Goal: Register for event/course

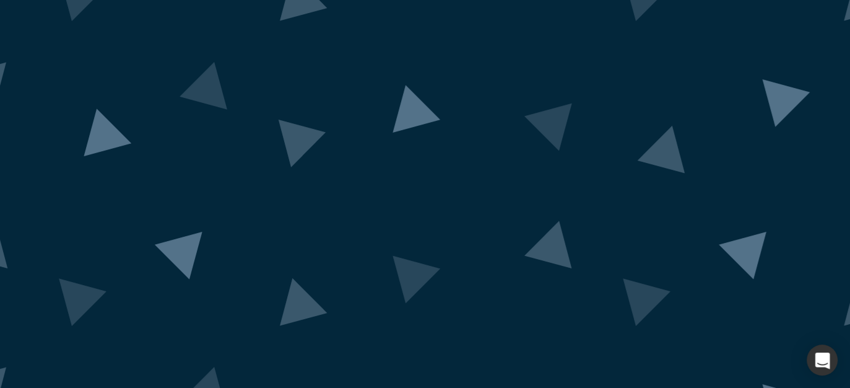
scroll to position [128, 0]
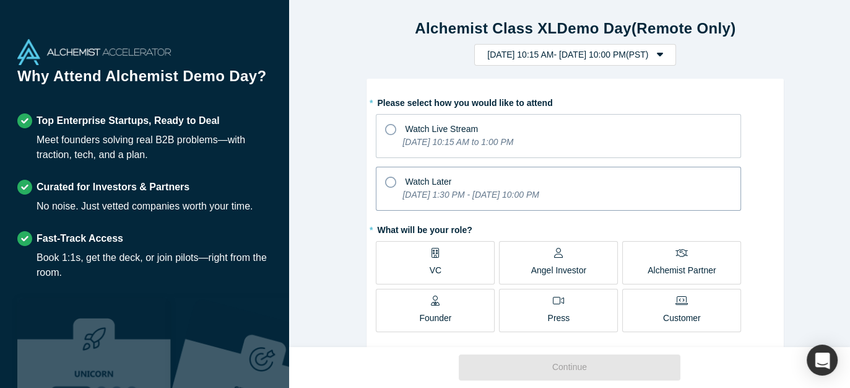
click at [452, 180] on div "Watch Later" at bounding box center [558, 180] width 347 height 17
click at [0, 0] on input "Watch Later [DATE] 1:30 PM - [DATE] 10:00 PM" at bounding box center [0, 0] width 0 height 0
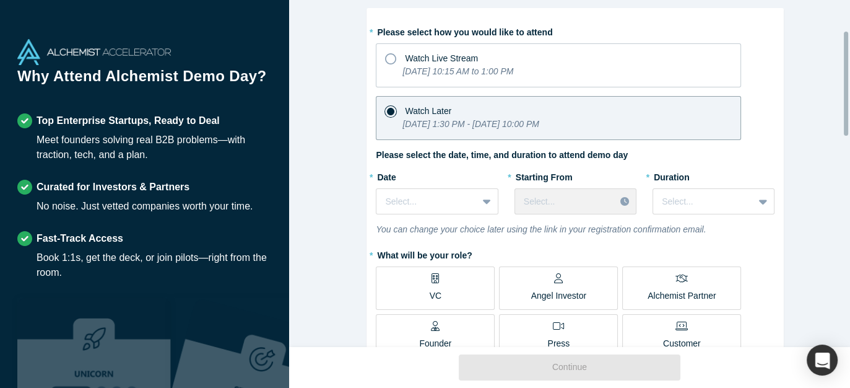
scroll to position [103, 0]
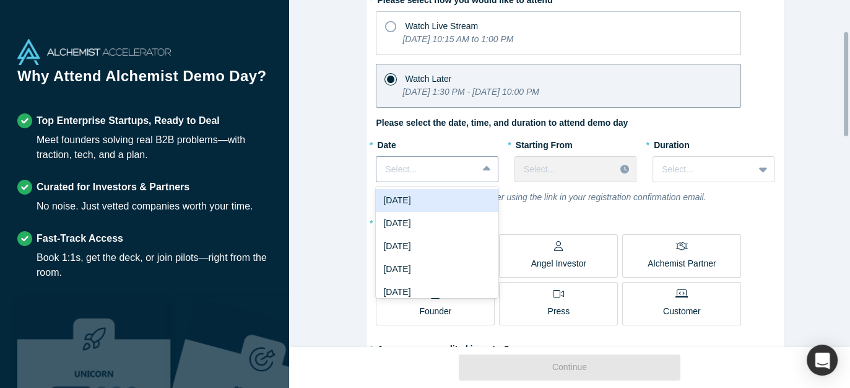
click at [483, 167] on icon at bounding box center [487, 168] width 8 height 5
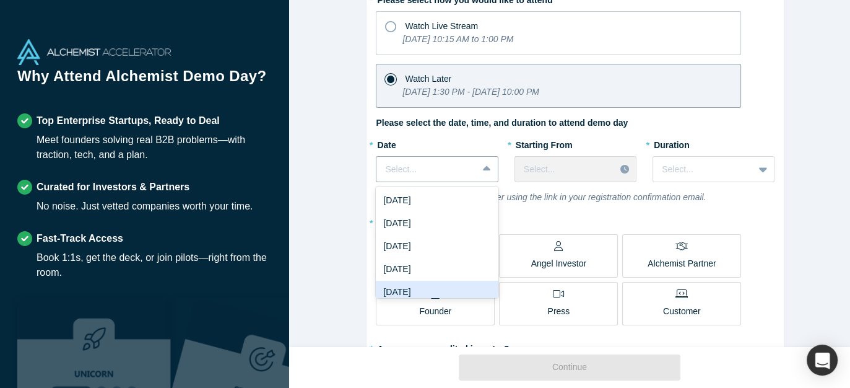
click at [426, 289] on div "[DATE]" at bounding box center [437, 292] width 122 height 23
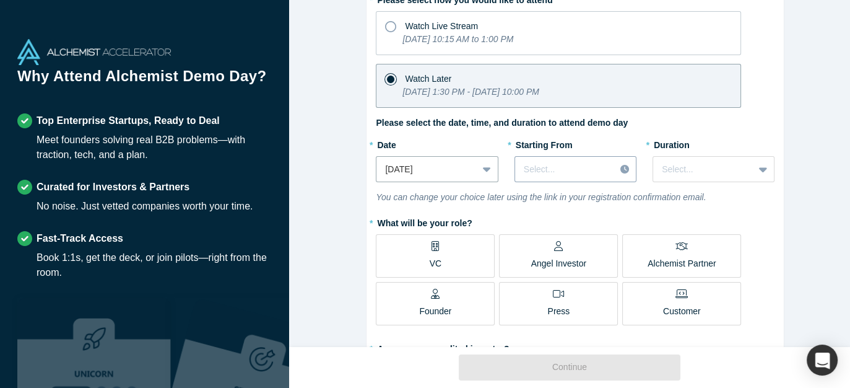
click at [567, 172] on div at bounding box center [565, 169] width 82 height 15
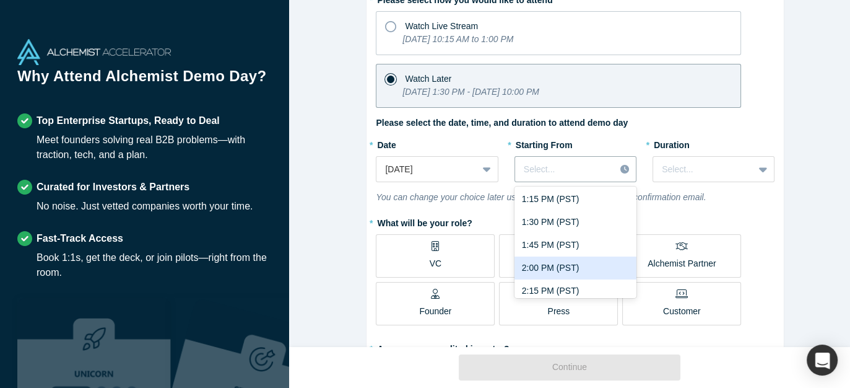
click at [582, 262] on div "2:00 PM (PST)" at bounding box center [576, 267] width 122 height 23
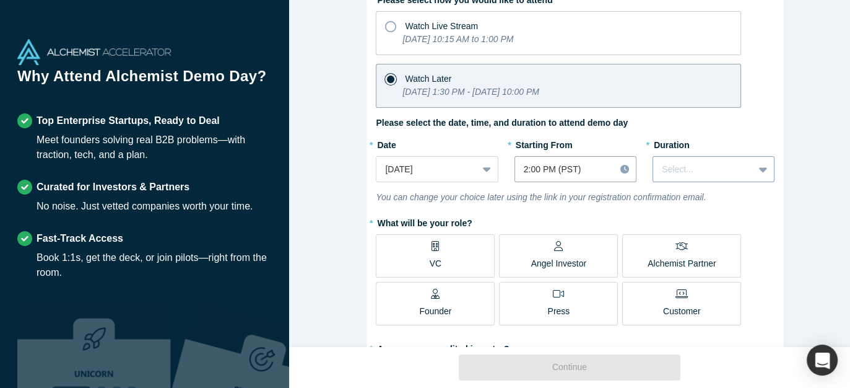
click at [697, 170] on div at bounding box center [703, 169] width 83 height 15
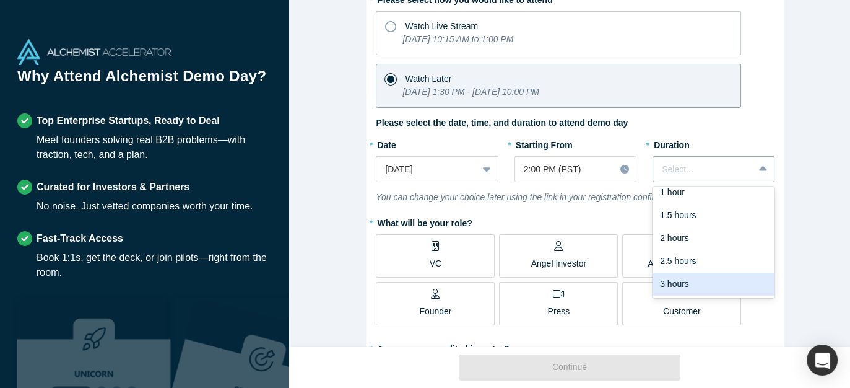
click at [683, 281] on div "3 hours" at bounding box center [714, 284] width 122 height 23
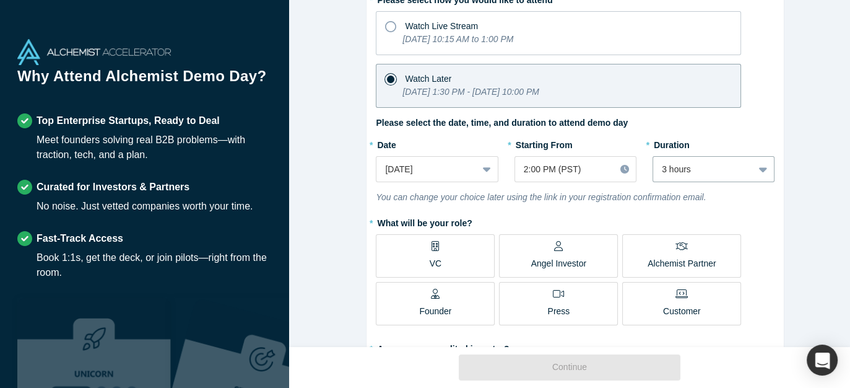
scroll to position [206, 0]
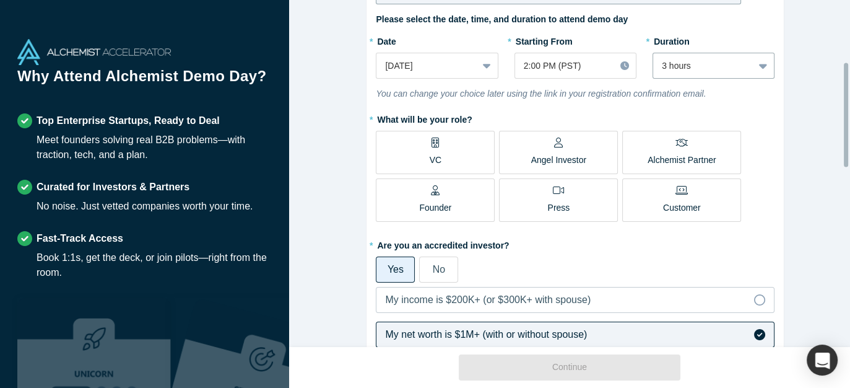
click at [680, 147] on span "Alchemist Partner" at bounding box center [682, 154] width 68 height 25
click at [0, 0] on input "Alchemist Partner" at bounding box center [0, 0] width 0 height 0
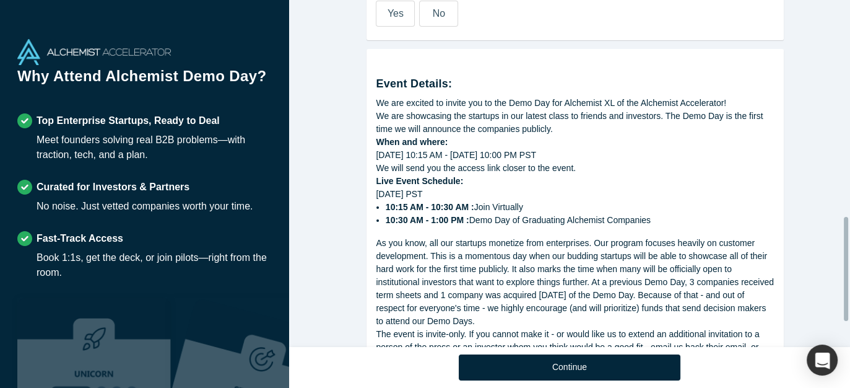
scroll to position [805, 0]
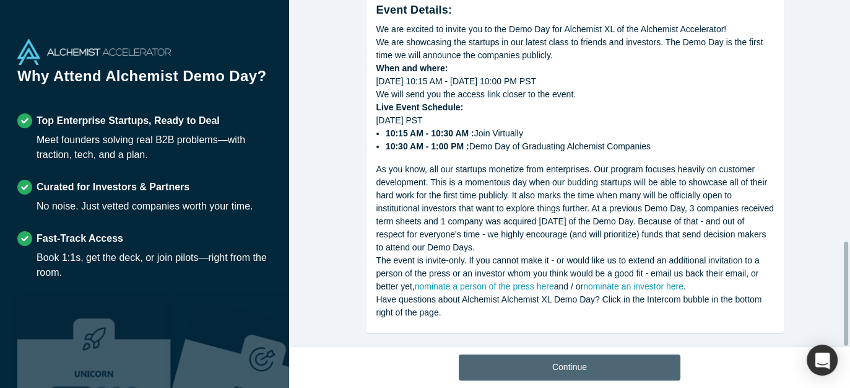
click at [553, 367] on button "Continue" at bounding box center [570, 367] width 222 height 26
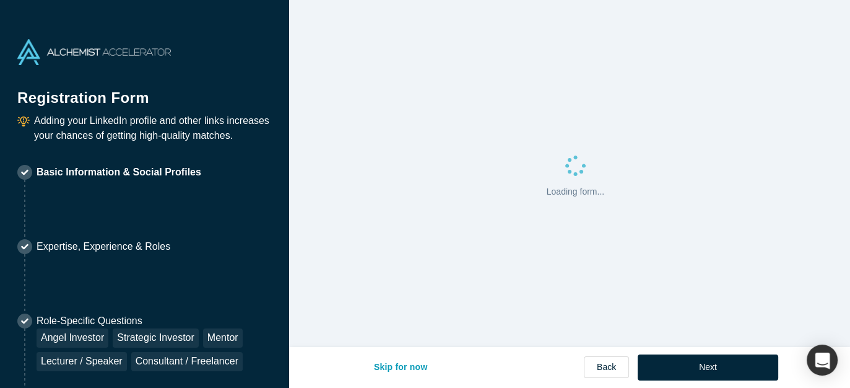
select select "US"
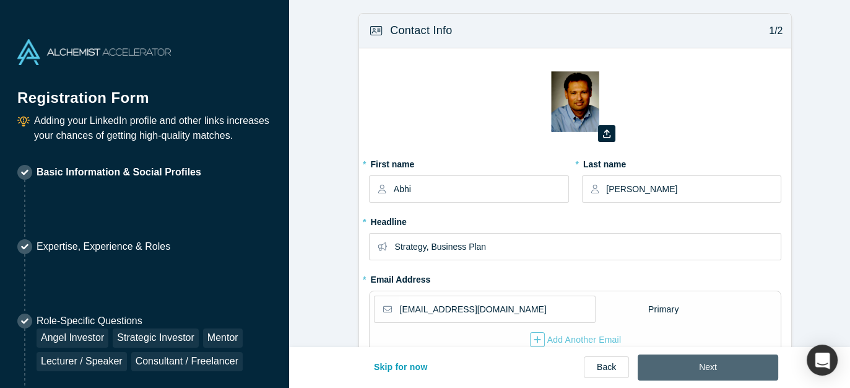
click at [707, 368] on button "Next" at bounding box center [708, 367] width 141 height 26
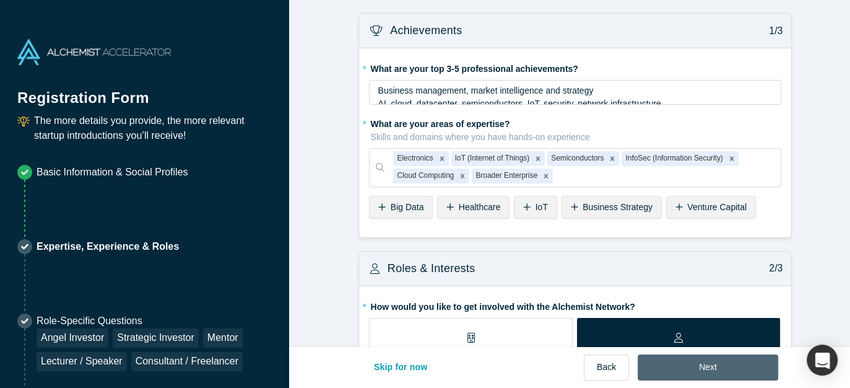
click at [707, 368] on button "Next" at bounding box center [708, 367] width 141 height 26
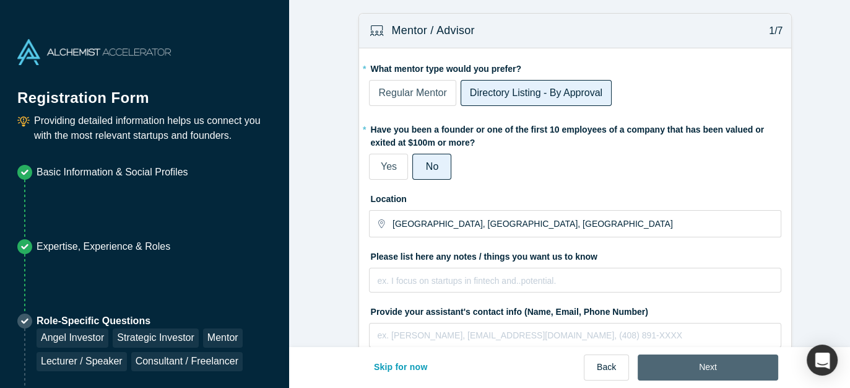
click at [696, 365] on button "Next" at bounding box center [708, 367] width 141 height 26
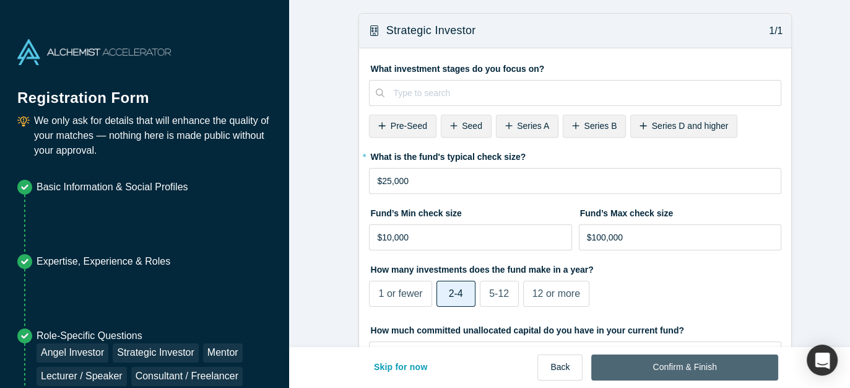
click at [695, 365] on button "Confirm & Finish" at bounding box center [685, 367] width 186 height 26
click at [695, 365] on div "Confirm & Finish" at bounding box center [685, 367] width 186 height 26
